Goal: Task Accomplishment & Management: Manage account settings

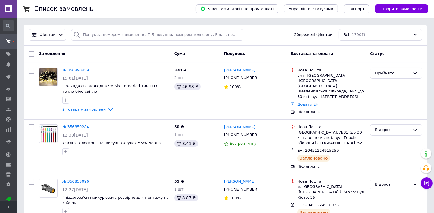
click at [175, 5] on div "Список замовлень" at bounding box center [109, 8] width 150 height 17
drag, startPoint x: 175, startPoint y: 5, endPoint x: 165, endPoint y: 14, distance: 13.2
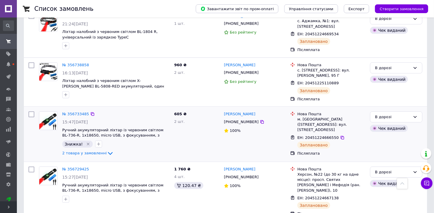
scroll to position [120, 0]
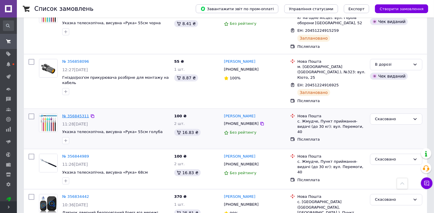
click at [73, 114] on link "№ 356845311" at bounding box center [75, 116] width 27 height 4
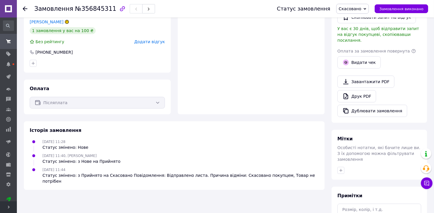
scroll to position [214, 0]
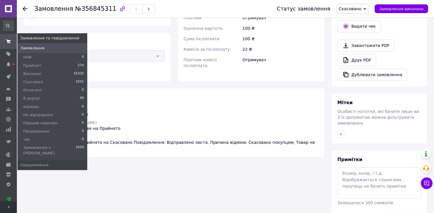
click at [7, 34] on link "Замовлення та повідомлення" at bounding box center [8, 41] width 17 height 15
